Goal: Task Accomplishment & Management: Manage account settings

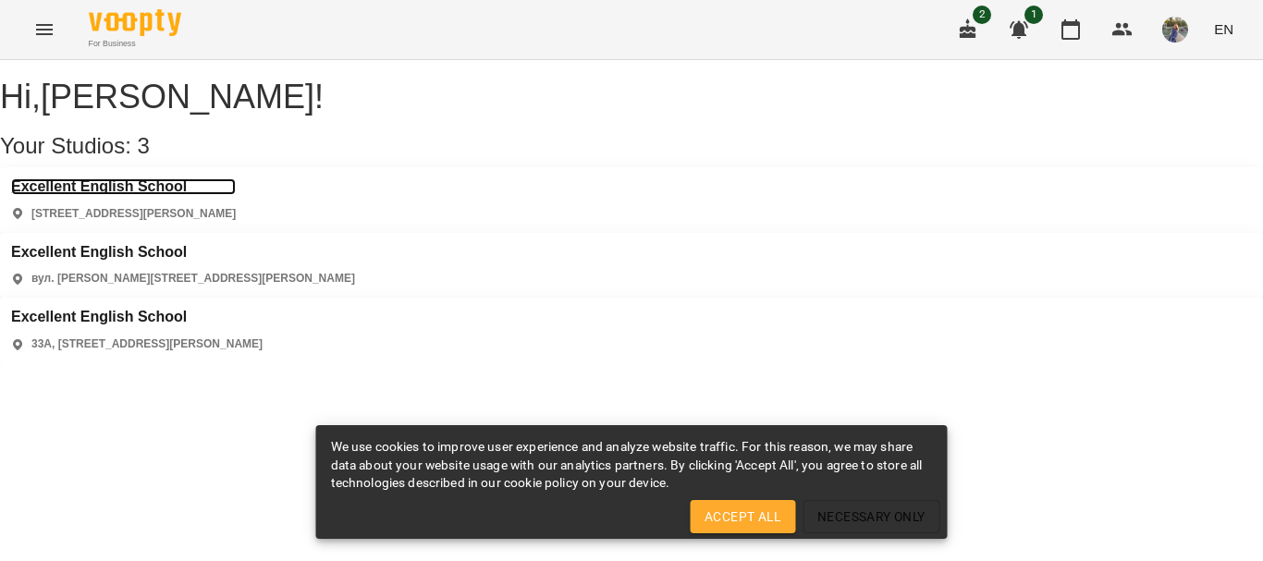
click at [182, 195] on h3 "Excellent English School" at bounding box center [123, 187] width 225 height 17
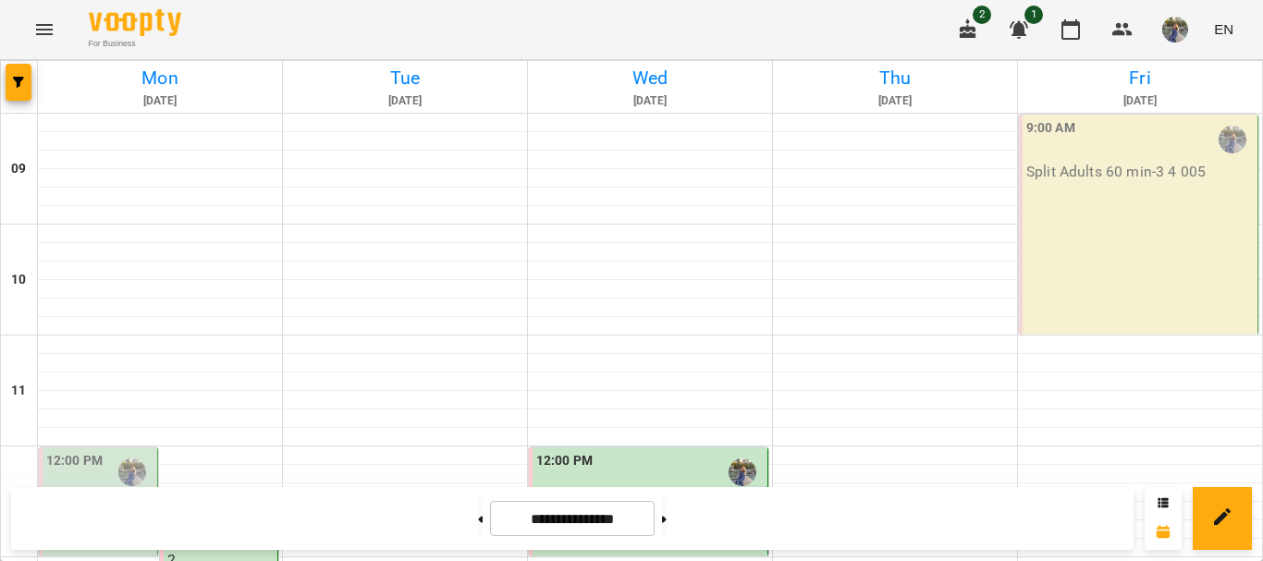
click at [1027, 25] on icon "button" at bounding box center [1019, 29] width 22 height 22
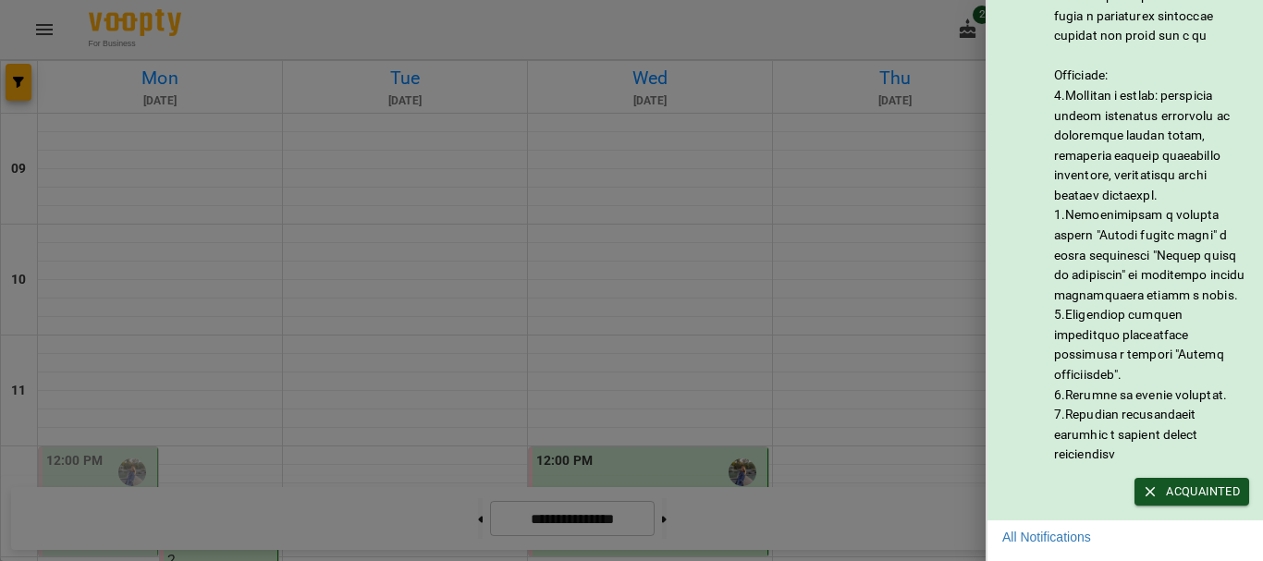
scroll to position [253, 0]
click at [944, 239] on div at bounding box center [631, 280] width 1263 height 561
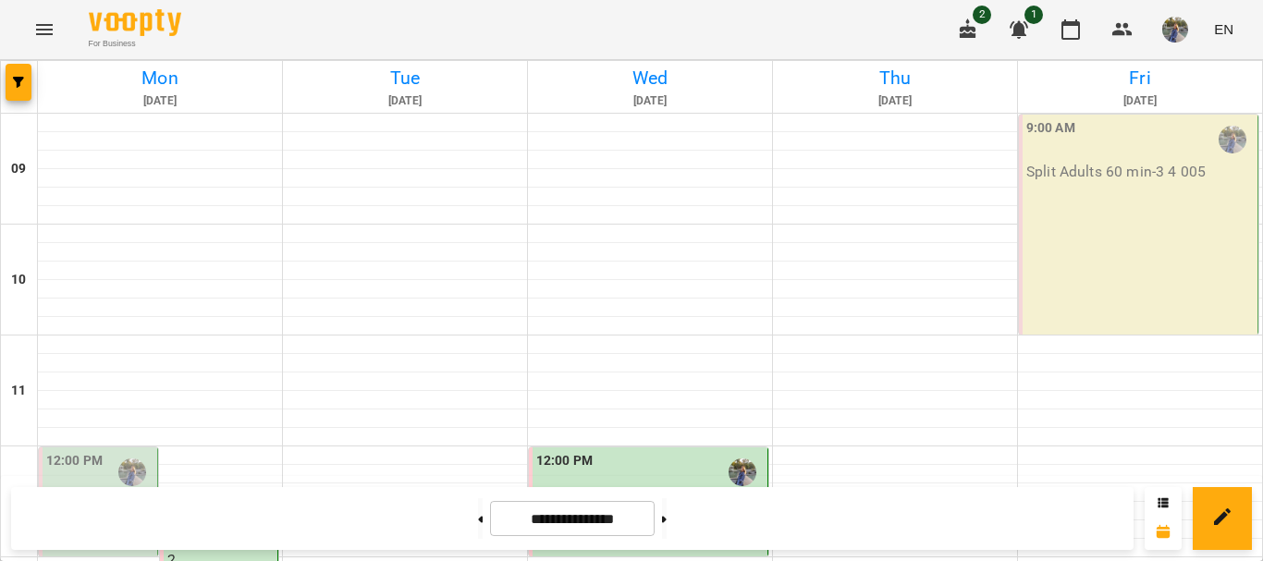
click at [970, 34] on icon "button" at bounding box center [968, 28] width 17 height 20
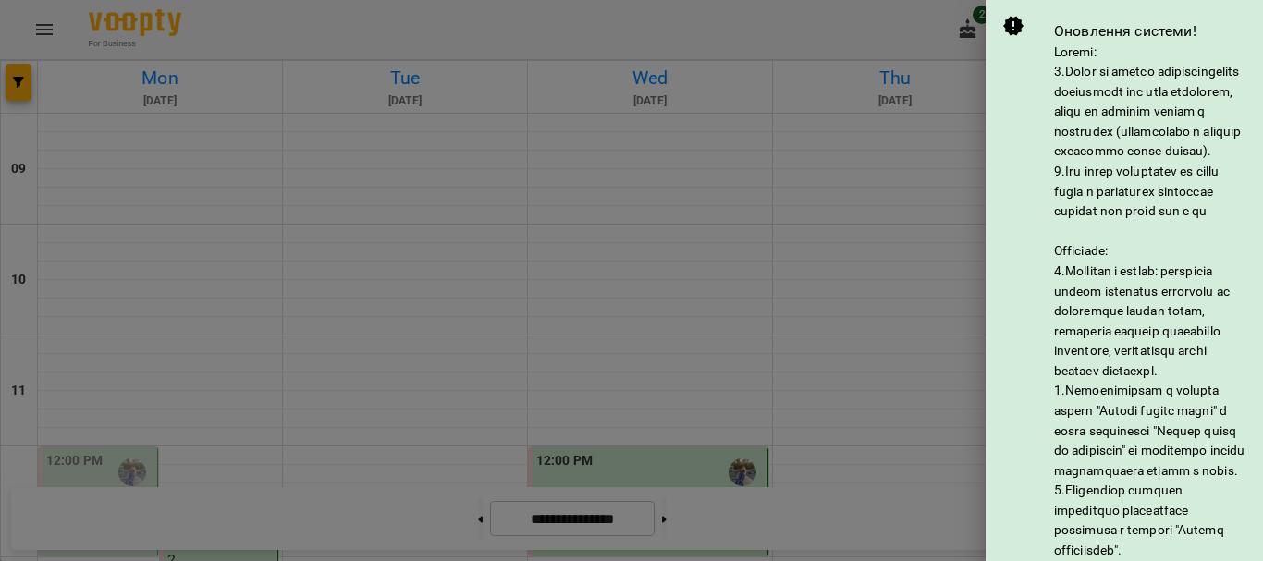
scroll to position [370, 0]
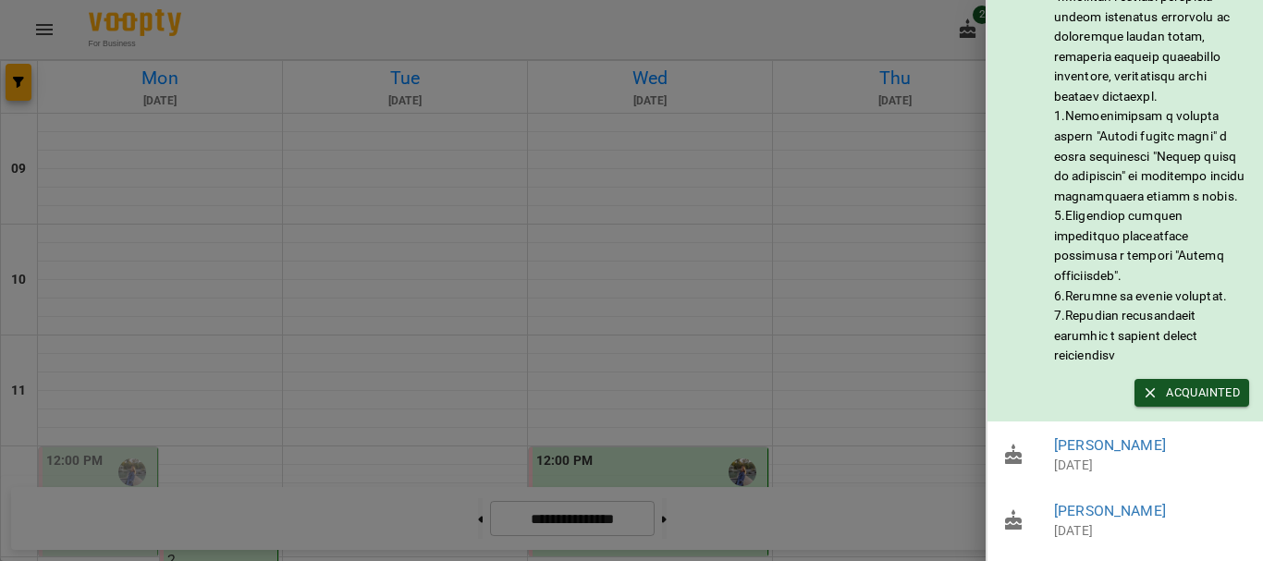
click at [921, 303] on div at bounding box center [631, 280] width 1263 height 561
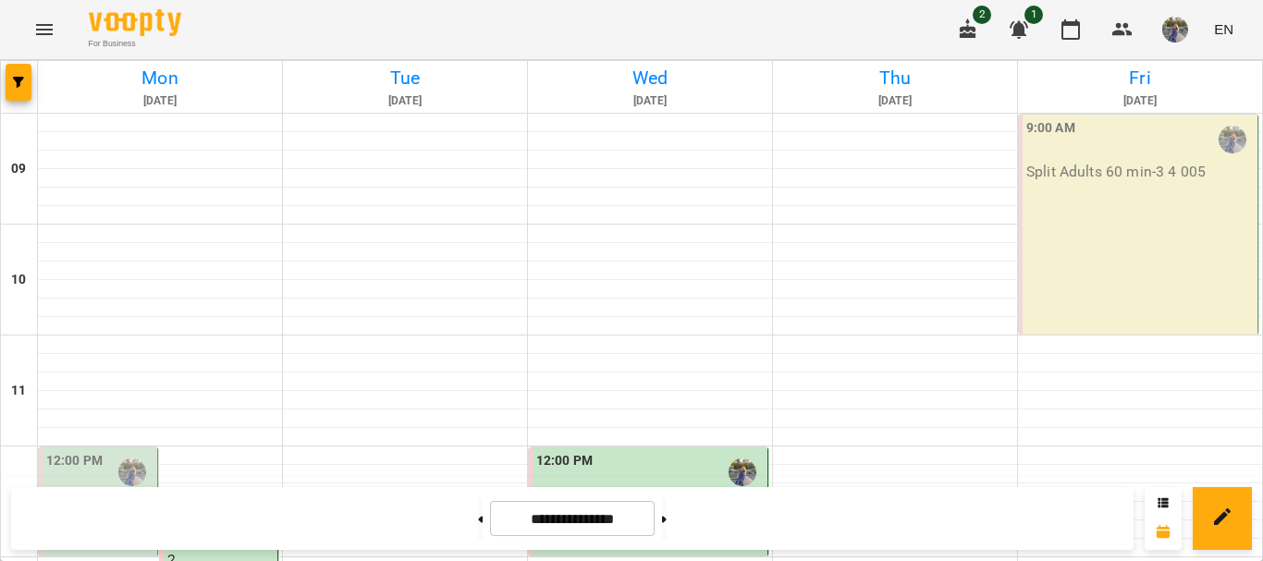
scroll to position [968, 0]
click at [667, 517] on button at bounding box center [664, 519] width 5 height 41
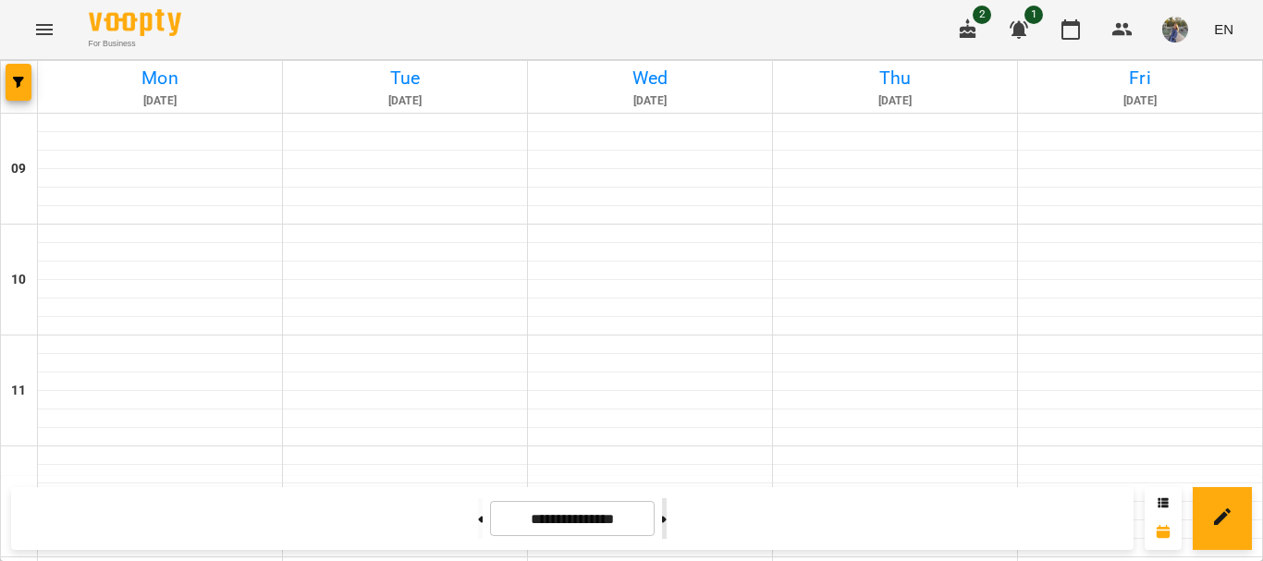
type input "**********"
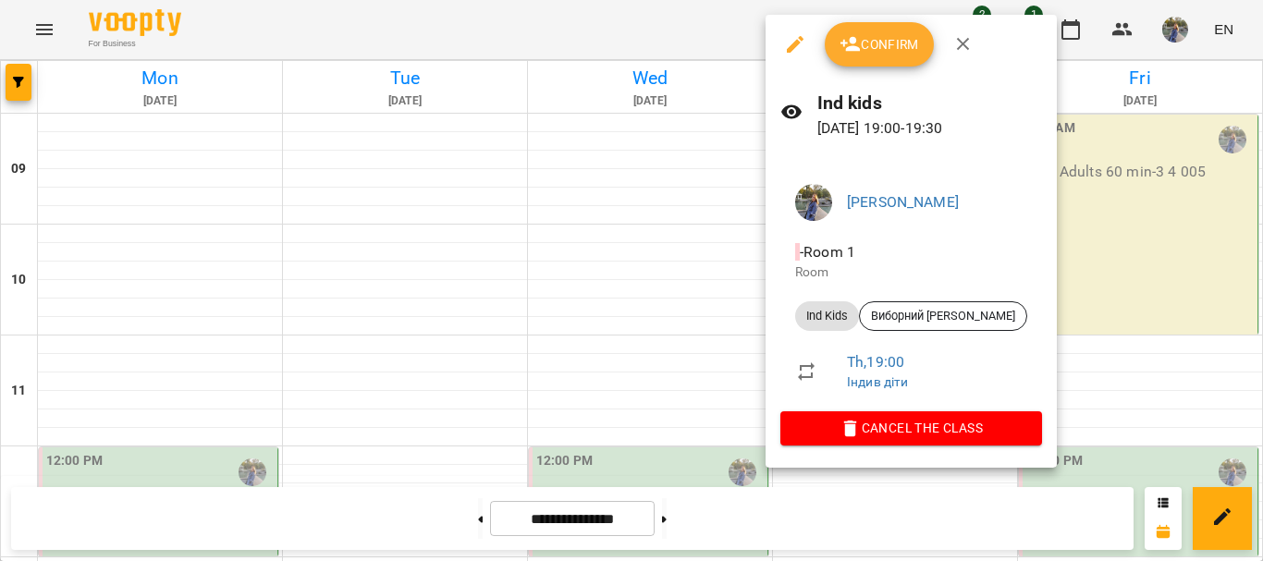
click at [878, 53] on span "Confirm" at bounding box center [880, 44] width 80 height 22
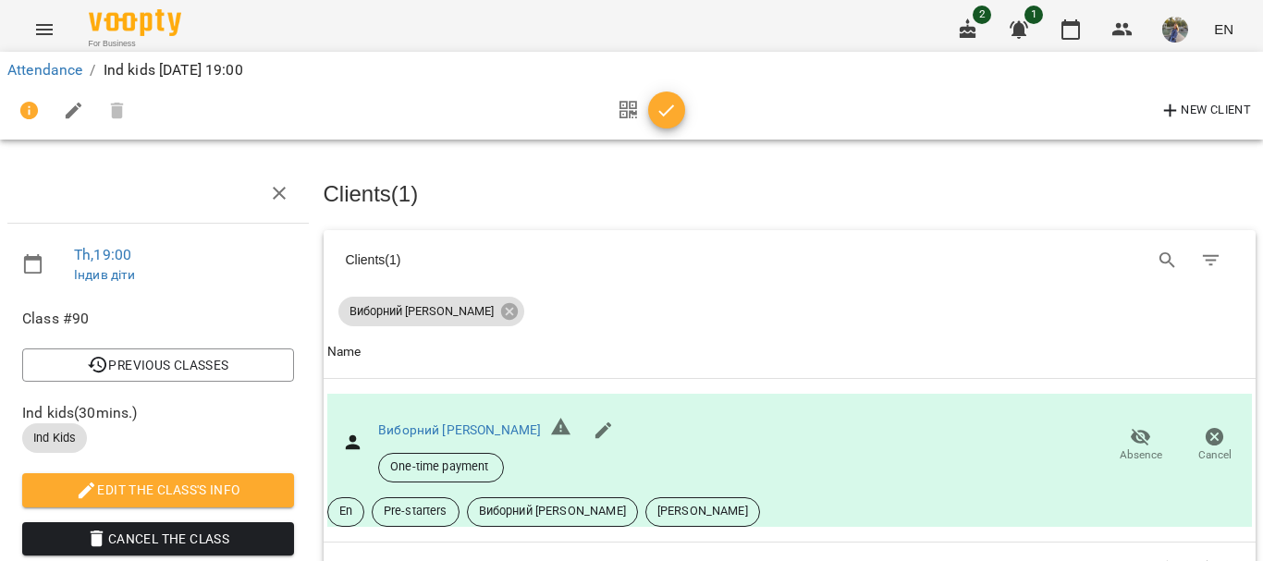
click at [682, 121] on span "button" at bounding box center [666, 111] width 37 height 22
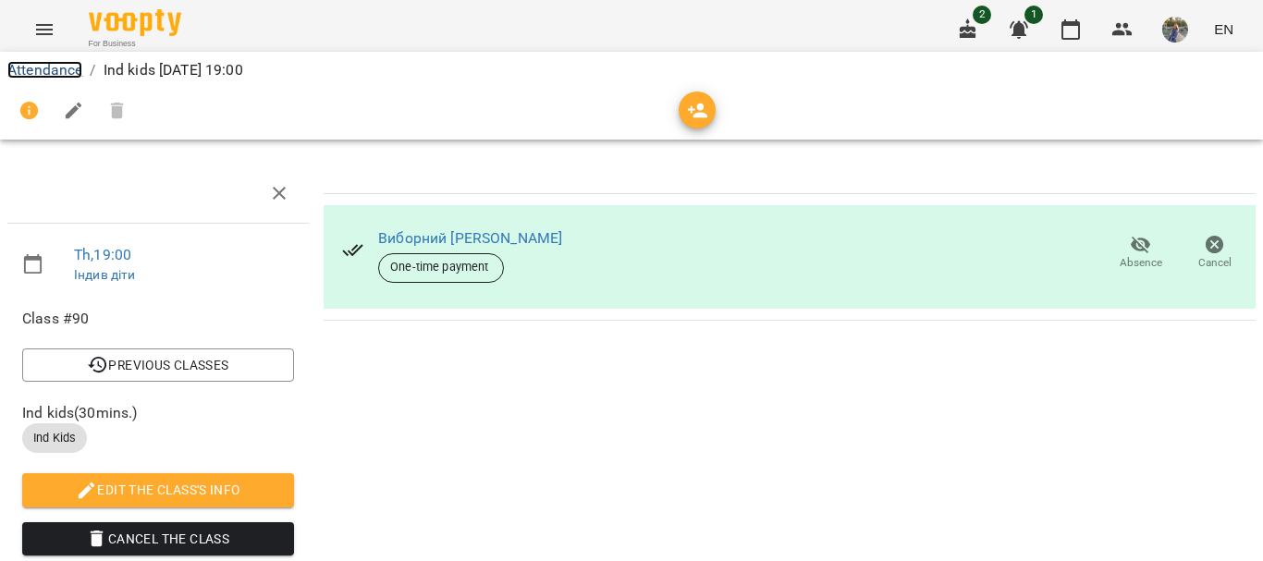
click at [53, 70] on link "Attendance" at bounding box center [44, 70] width 75 height 18
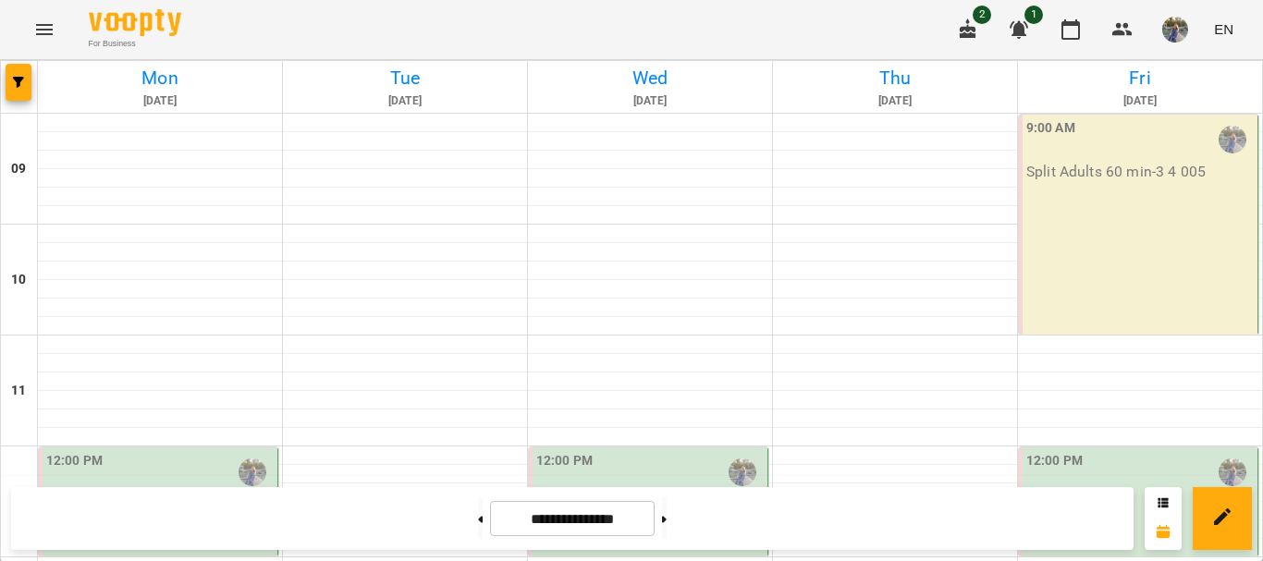
click at [1190, 233] on div "9:00 AM Split Adults 60 min - 3 4 005" at bounding box center [1139, 225] width 240 height 220
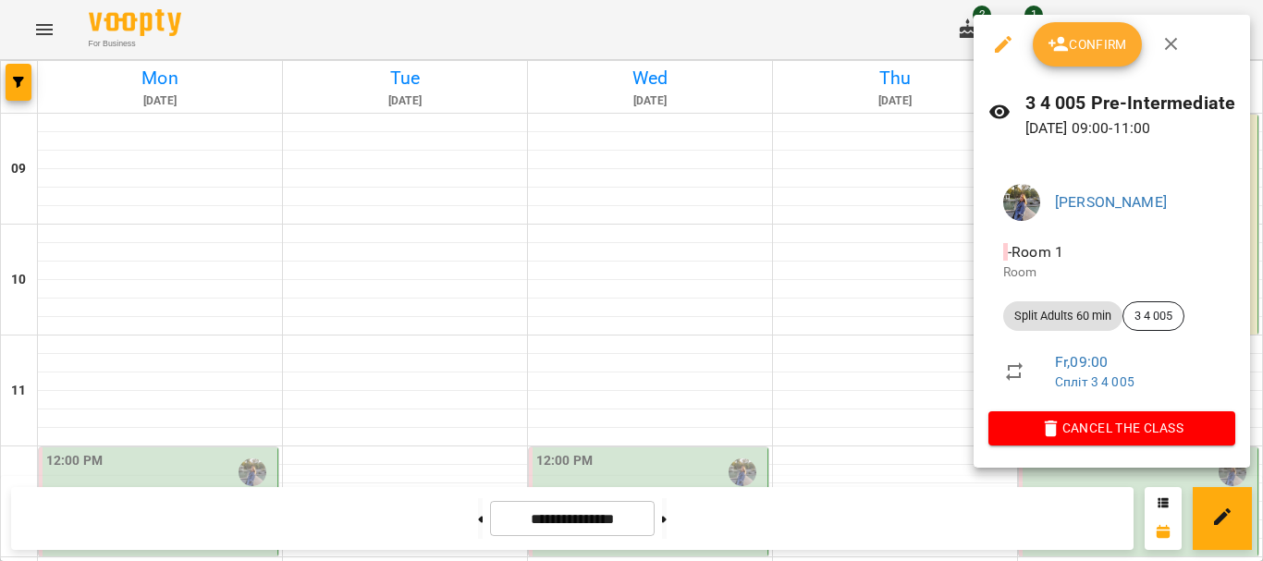
click at [1081, 50] on span "Confirm" at bounding box center [1088, 44] width 80 height 22
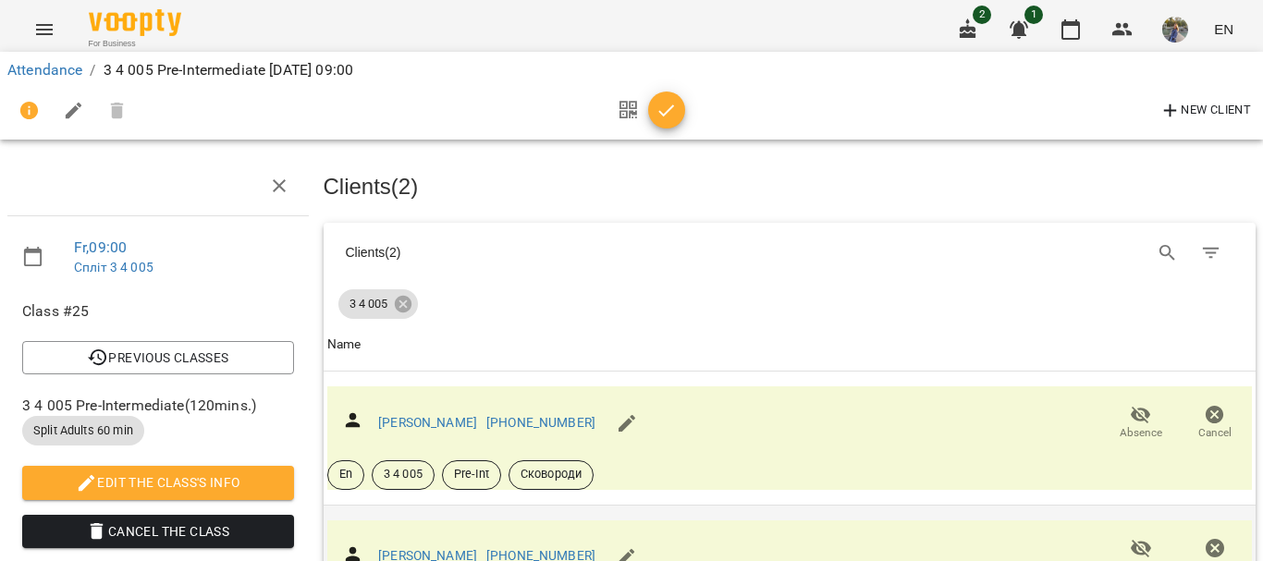
scroll to position [303, 0]
click at [668, 109] on icon "button" at bounding box center [667, 111] width 22 height 22
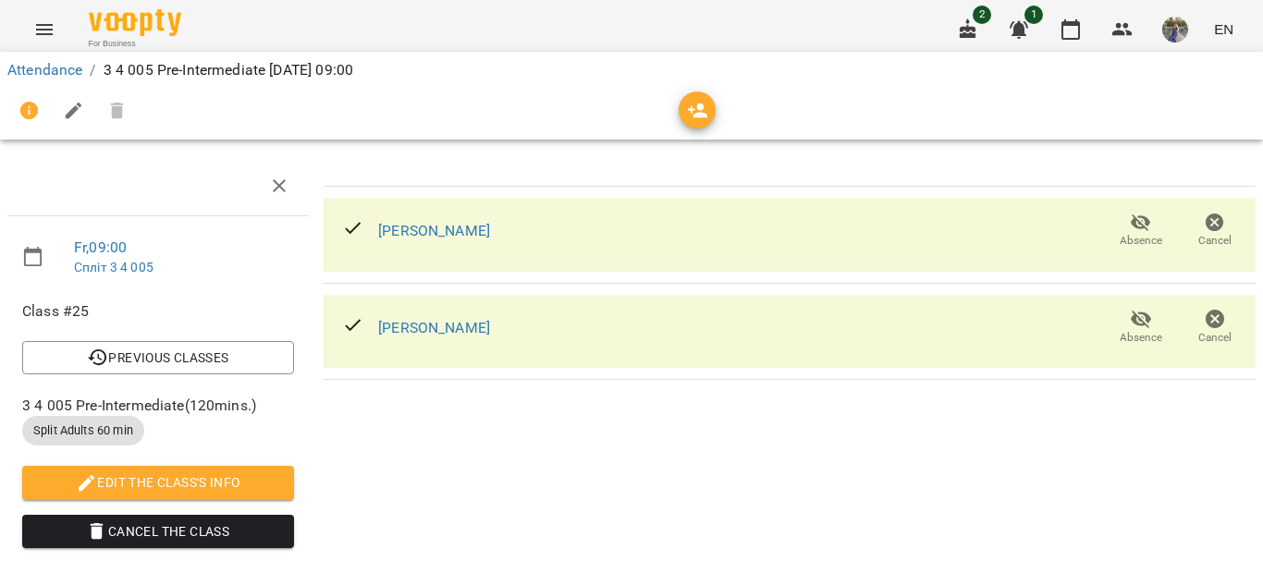
scroll to position [0, 0]
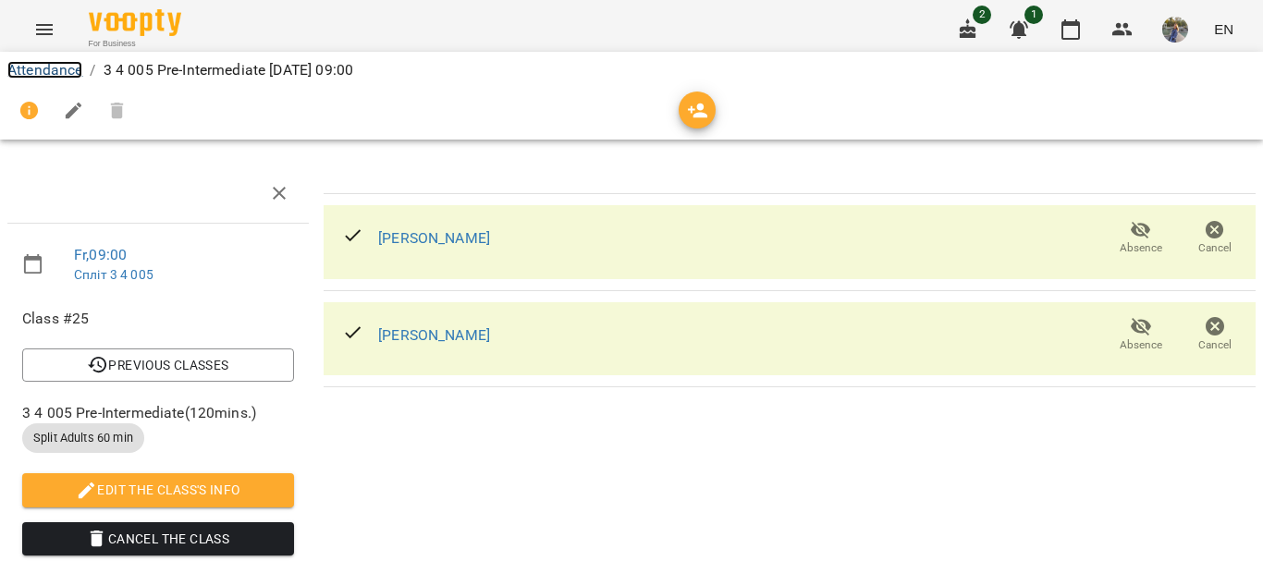
click at [73, 67] on link "Attendance" at bounding box center [44, 70] width 75 height 18
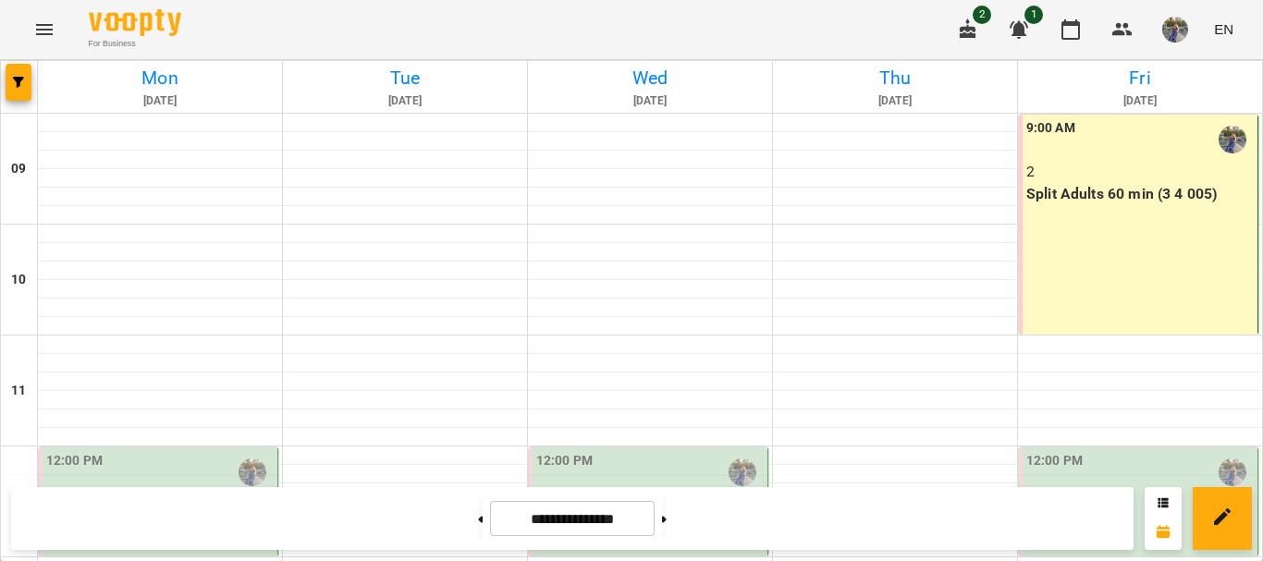
scroll to position [135, 0]
click at [667, 520] on icon at bounding box center [664, 519] width 5 height 6
type input "**********"
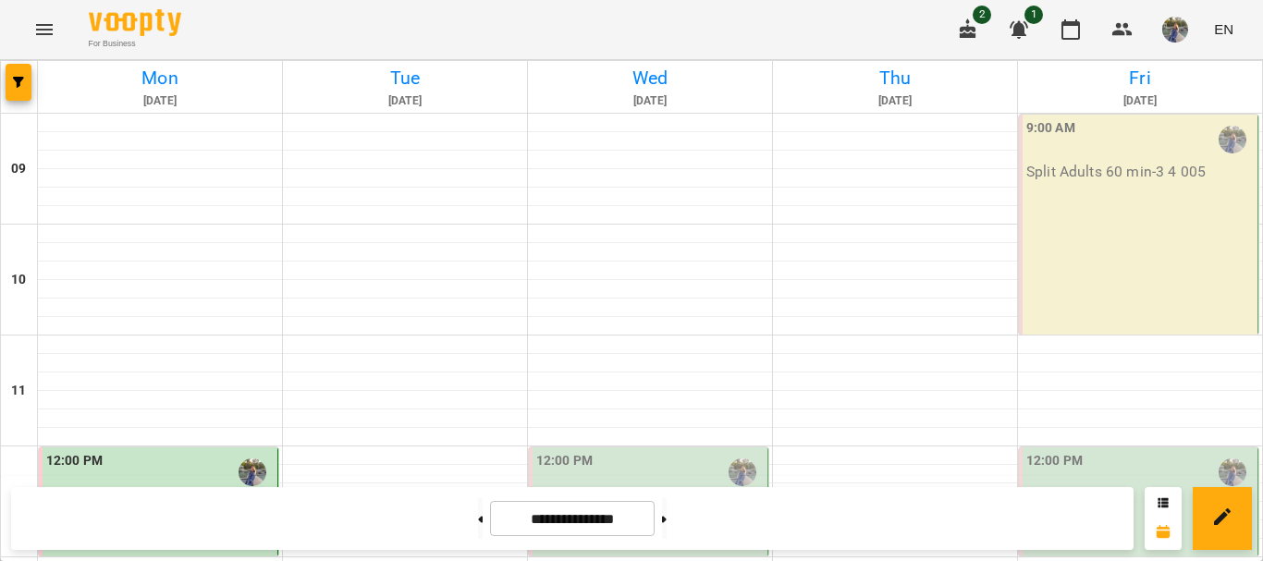
scroll to position [968, 0]
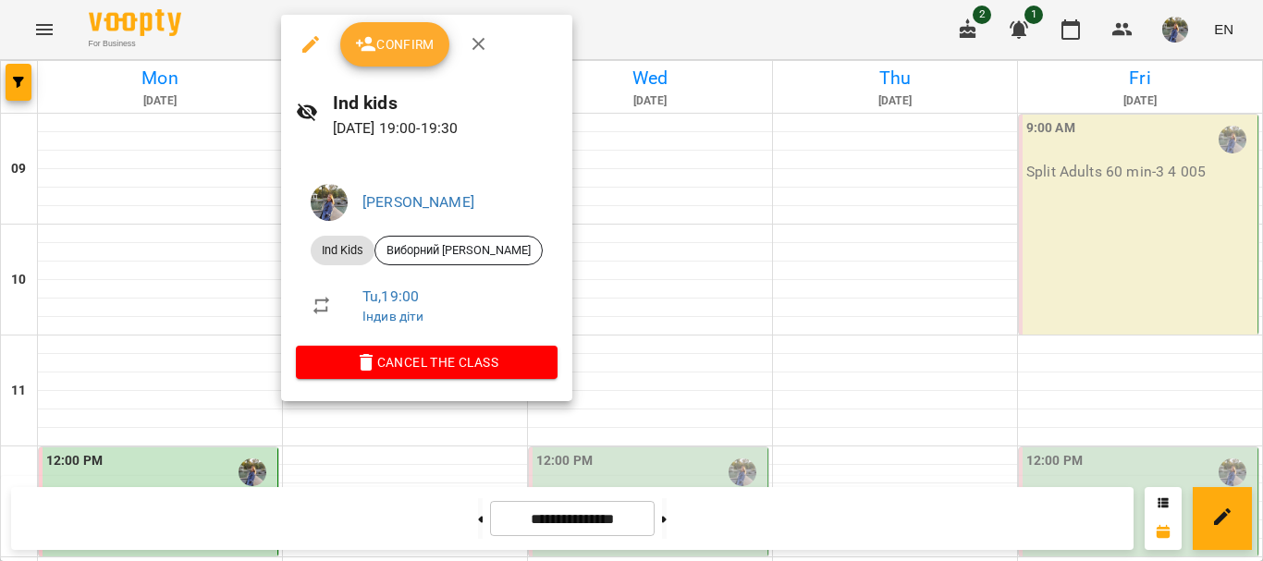
click at [395, 46] on span "Confirm" at bounding box center [395, 44] width 80 height 22
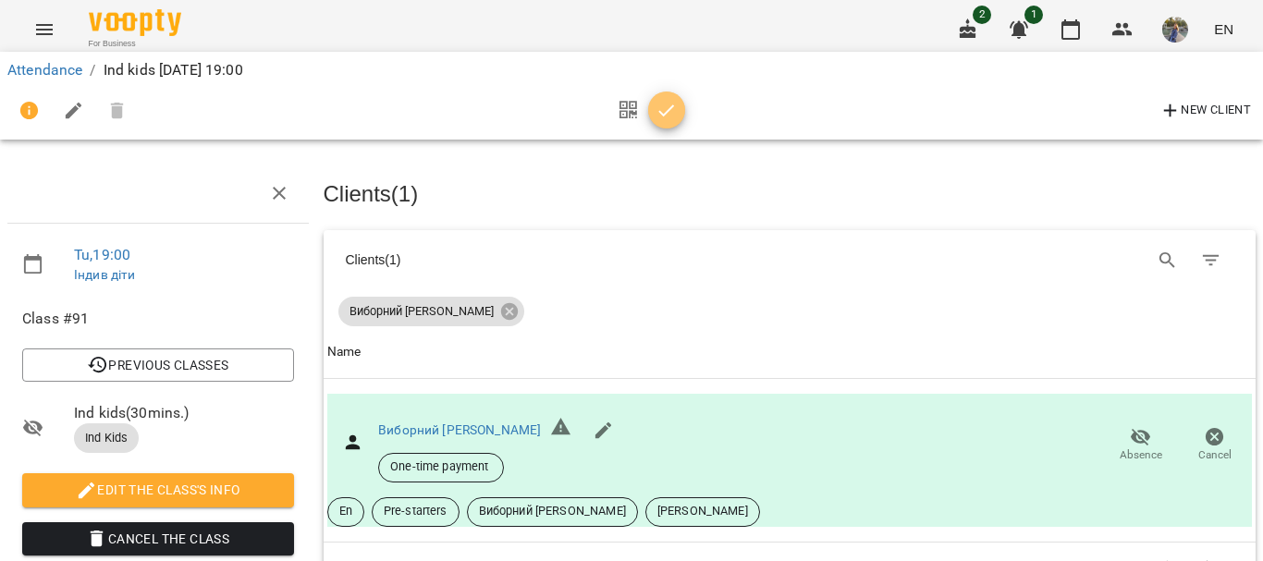
click at [671, 119] on icon "button" at bounding box center [667, 111] width 22 height 22
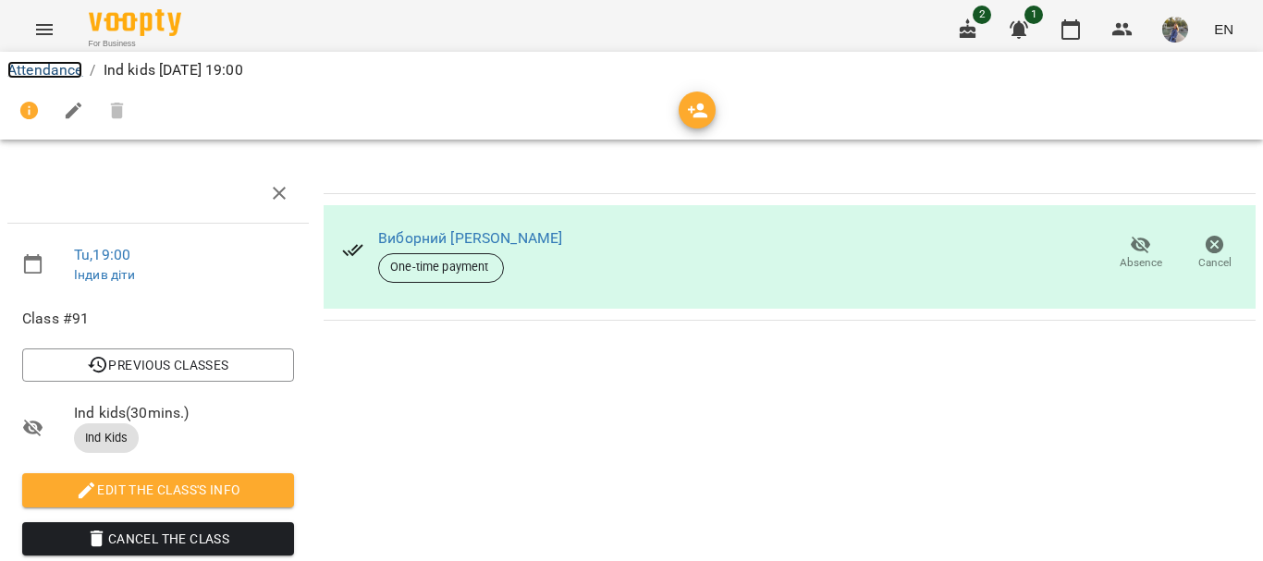
click at [51, 70] on link "Attendance" at bounding box center [44, 70] width 75 height 18
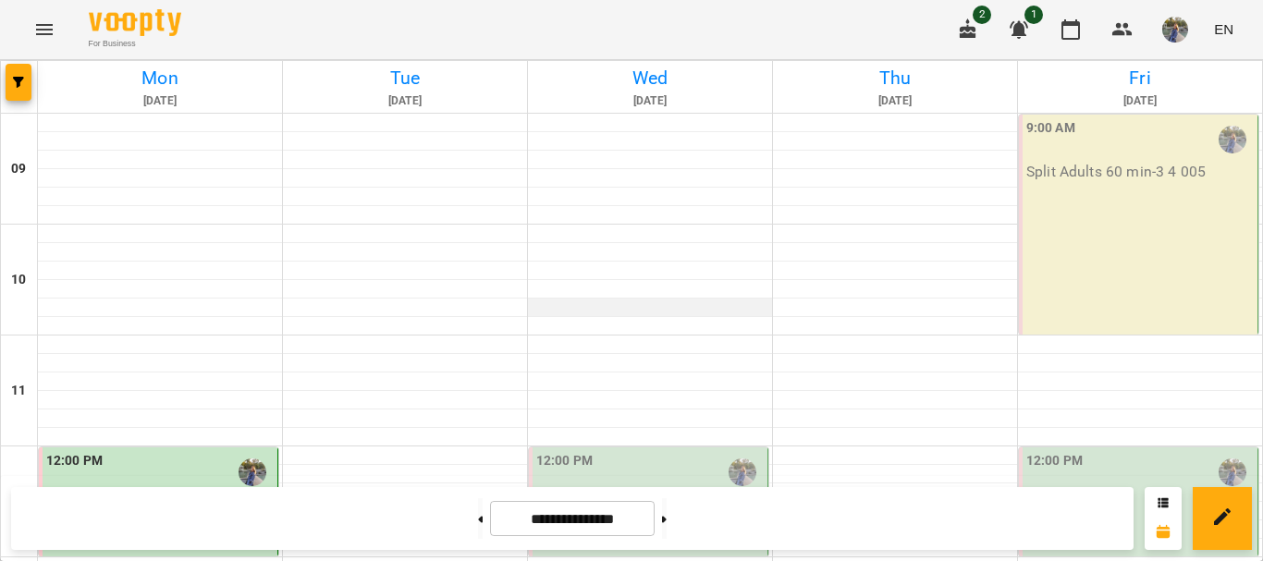
scroll to position [277, 0]
click at [622, 494] on p "Kids - 2 1 002" at bounding box center [650, 505] width 228 height 22
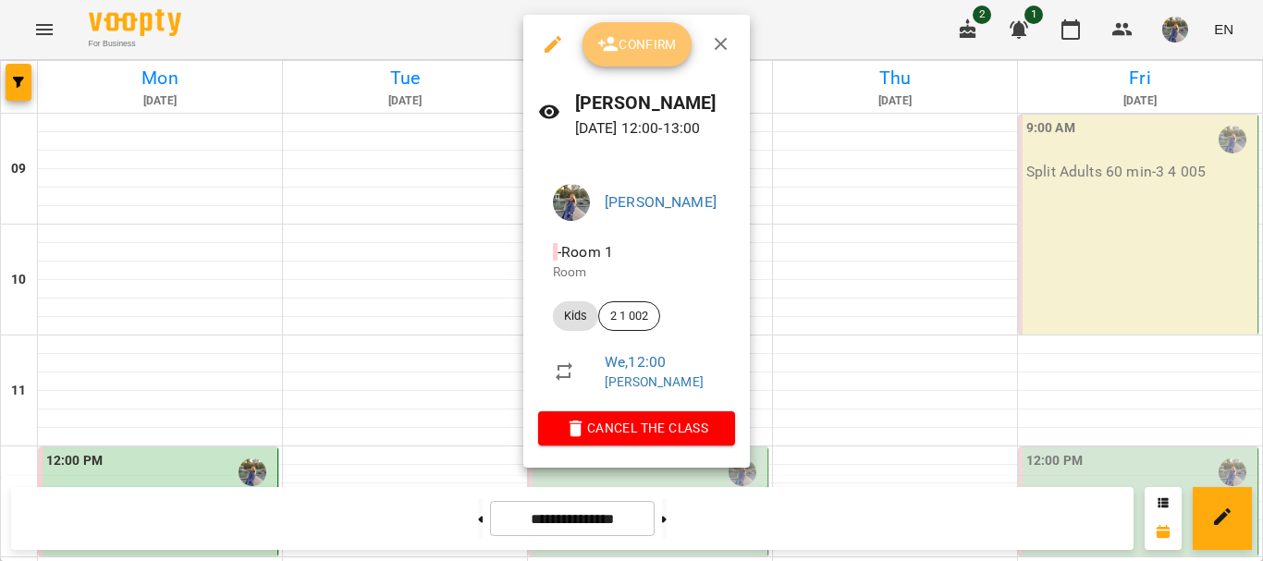
click at [648, 59] on button "Confirm" at bounding box center [637, 44] width 109 height 44
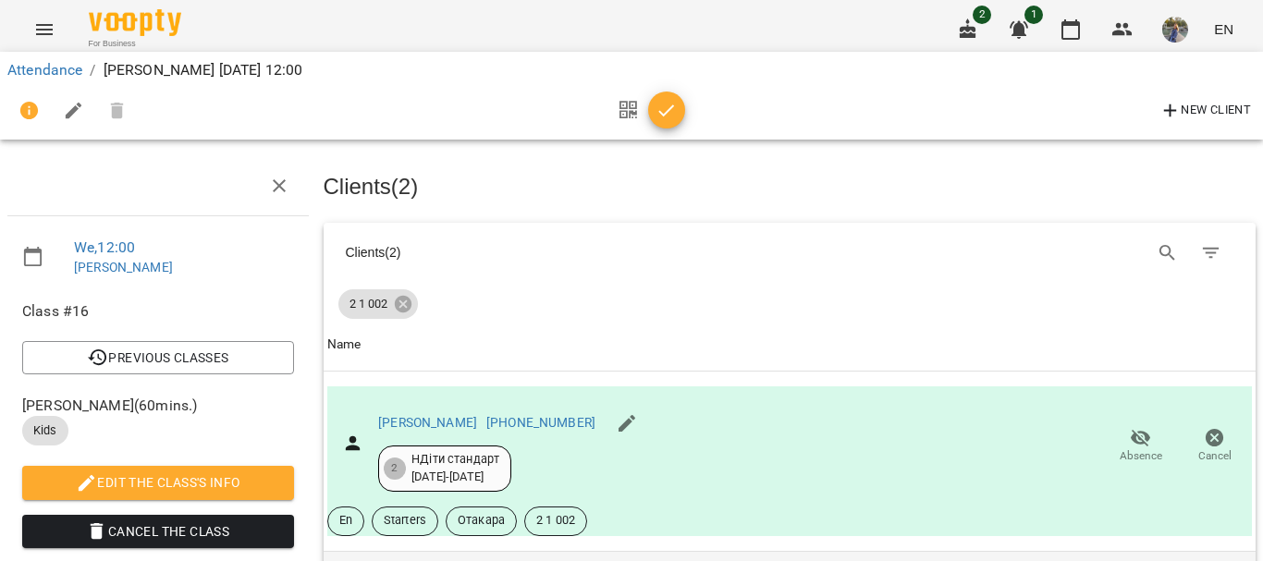
scroll to position [369, 0]
click at [669, 108] on icon "button" at bounding box center [667, 111] width 22 height 22
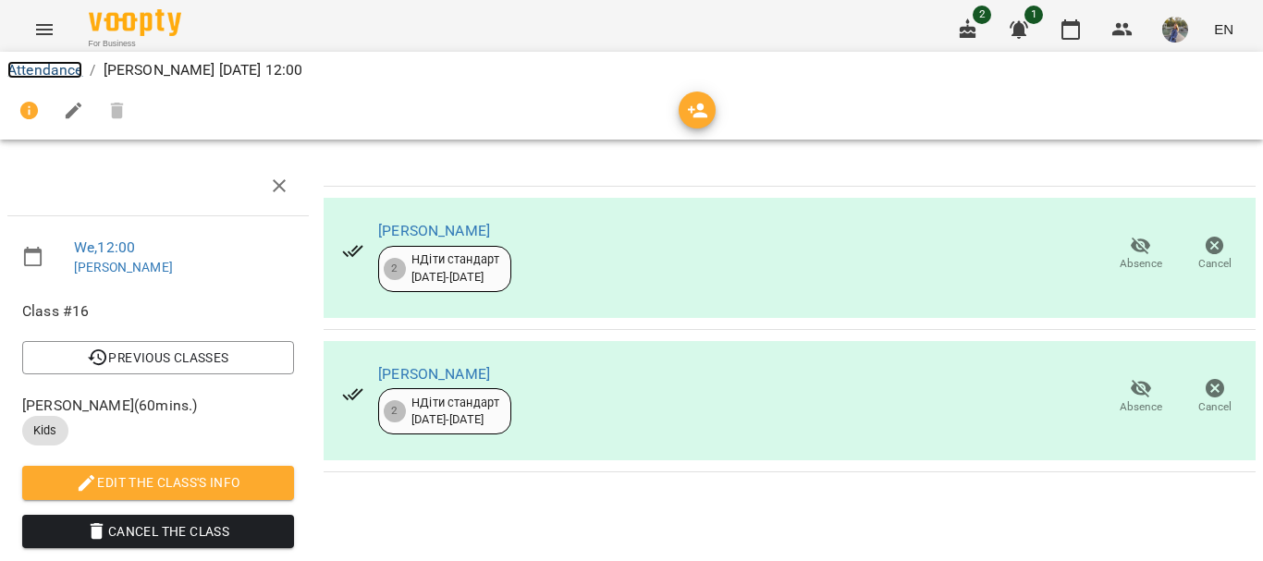
click at [31, 76] on link "Attendance" at bounding box center [44, 70] width 75 height 18
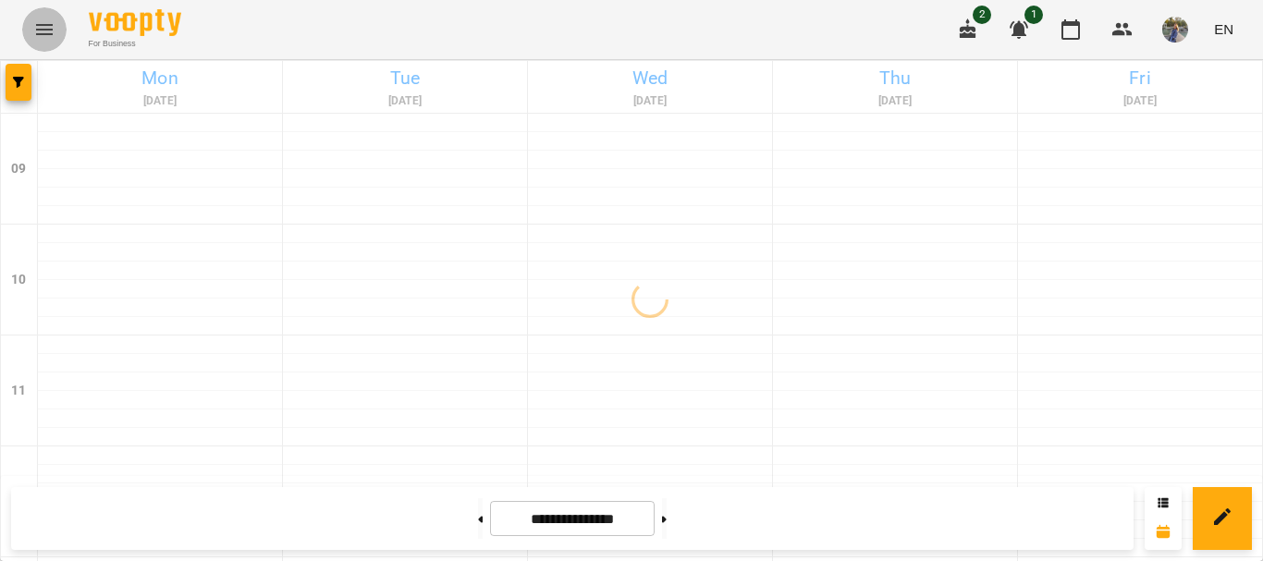
click at [39, 24] on icon "Menu" at bounding box center [44, 29] width 22 height 22
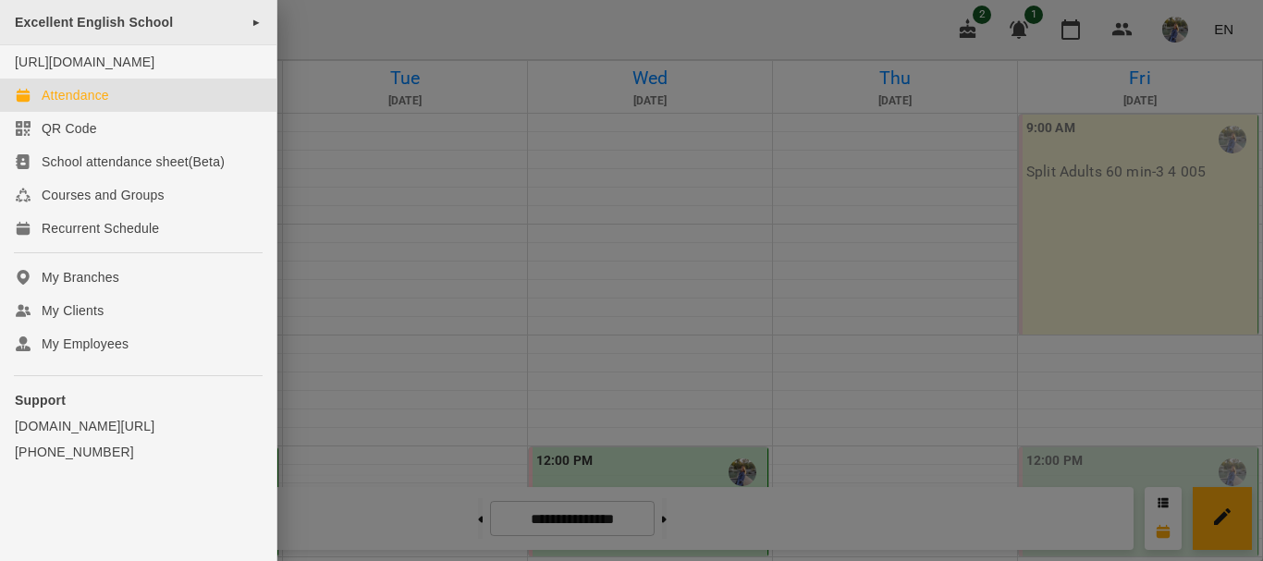
click at [252, 19] on span "►" at bounding box center [257, 22] width 10 height 15
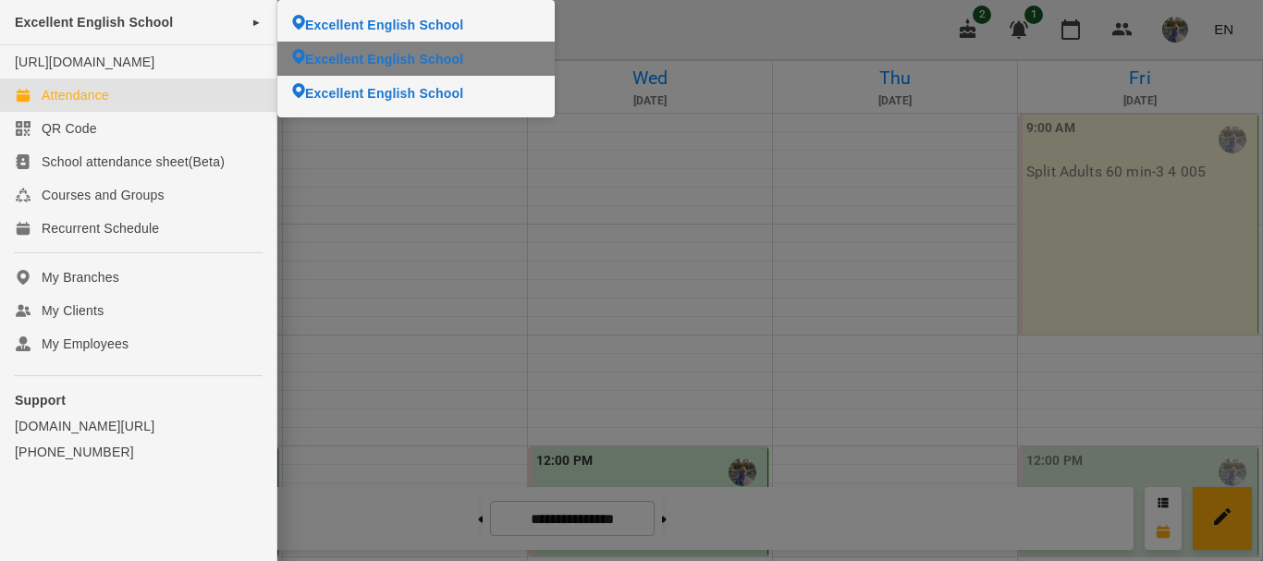
click at [306, 59] on li "Excellent English School" at bounding box center [415, 59] width 277 height 34
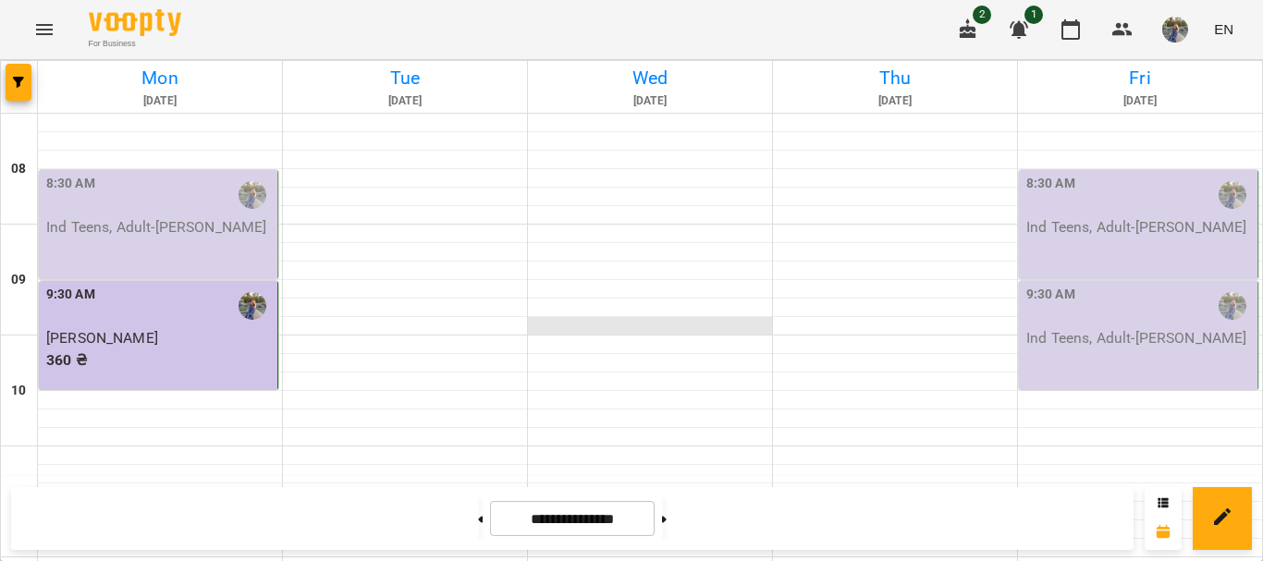
scroll to position [555, 0]
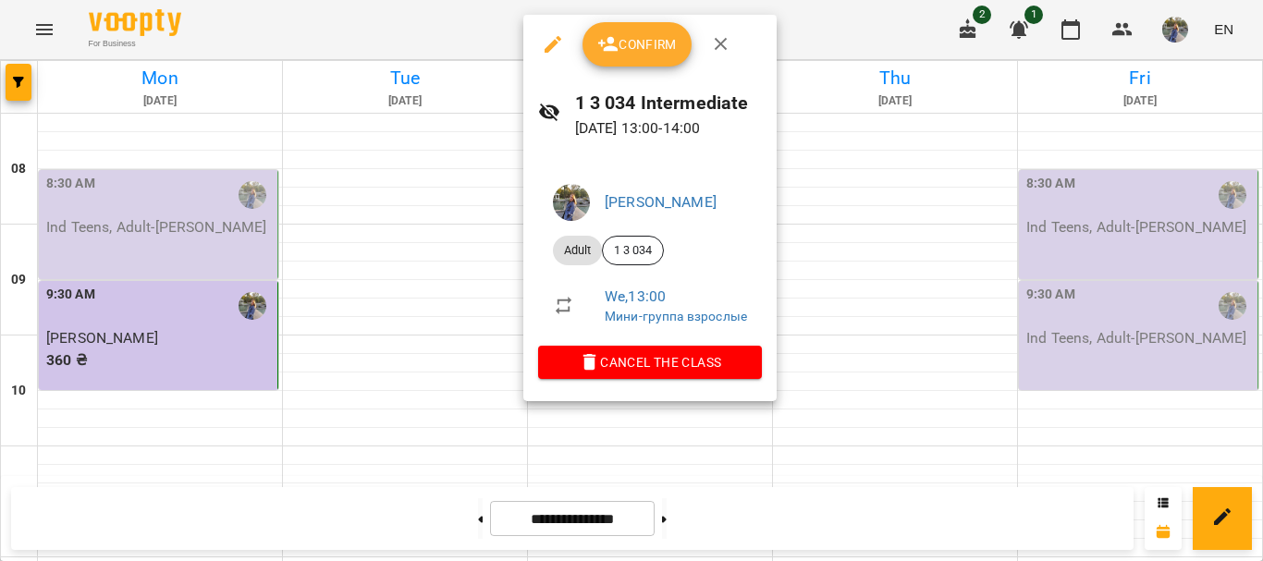
click at [634, 52] on span "Confirm" at bounding box center [638, 44] width 80 height 22
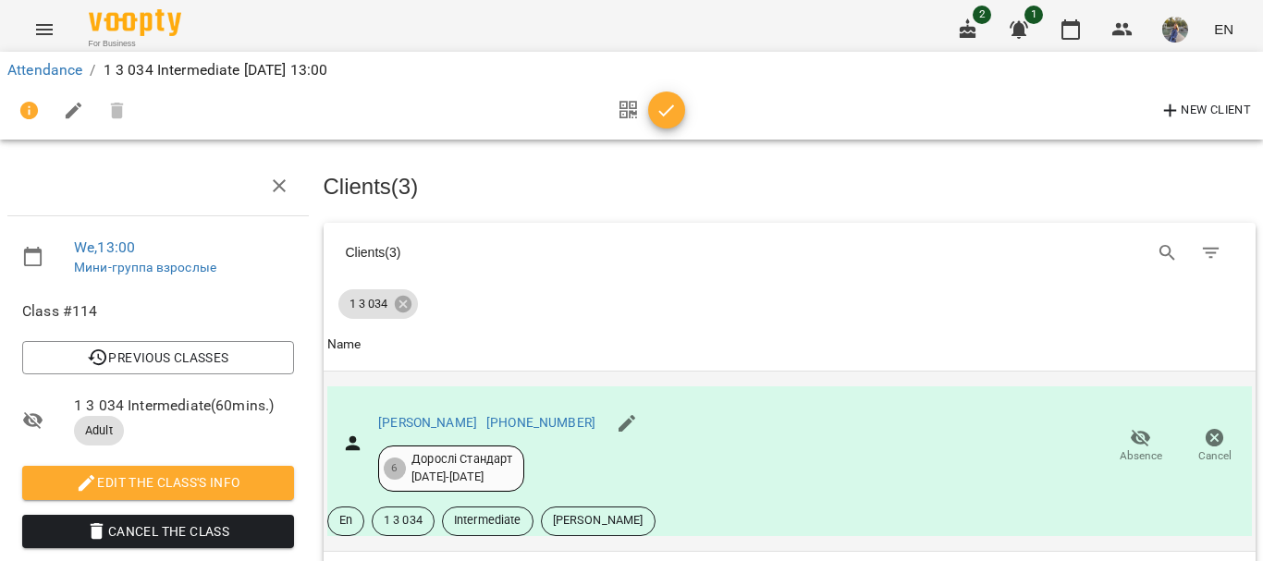
scroll to position [433, 0]
click at [667, 110] on icon "button" at bounding box center [667, 111] width 22 height 22
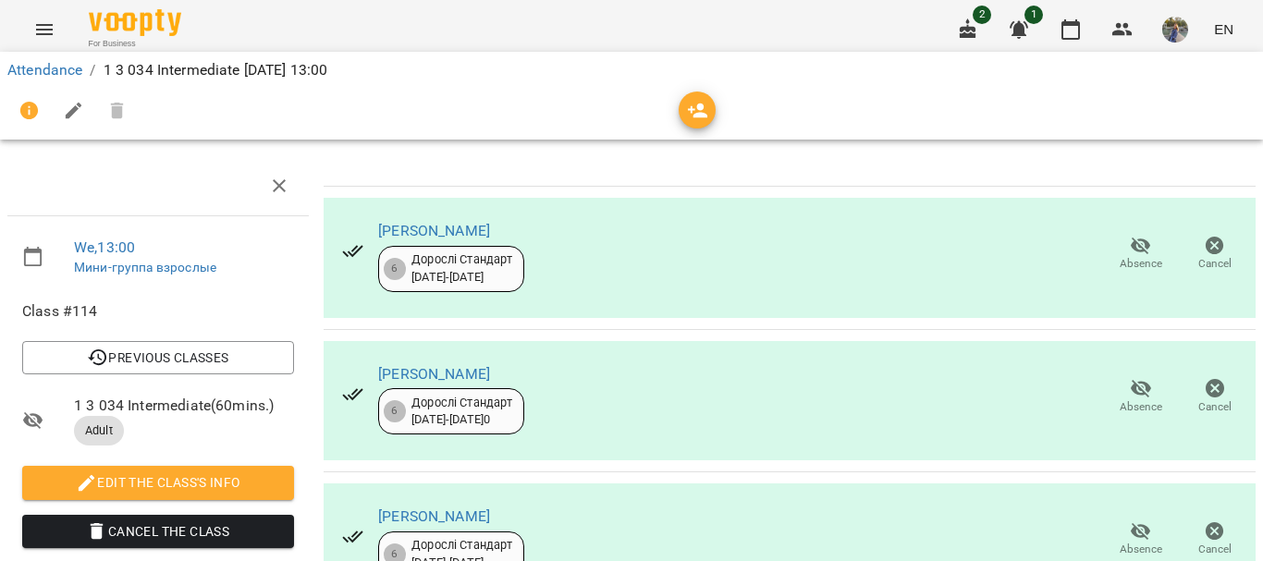
scroll to position [303, 0]
click at [54, 71] on link "Attendance" at bounding box center [44, 70] width 75 height 18
